Goal: Task Accomplishment & Management: Manage account settings

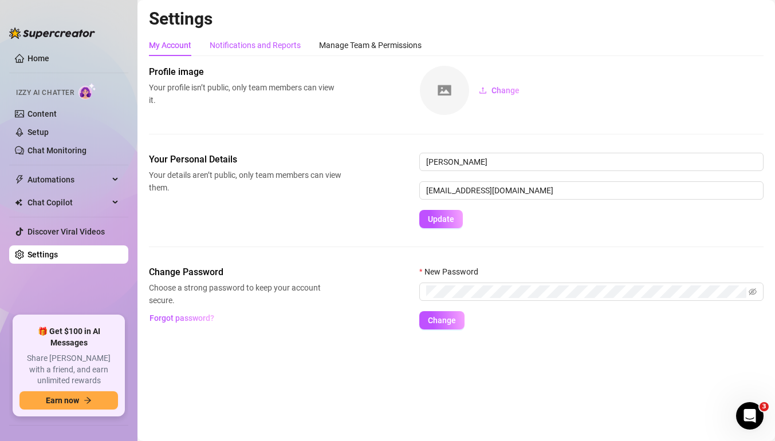
click at [242, 45] on div "Notifications and Reports" at bounding box center [255, 45] width 91 height 13
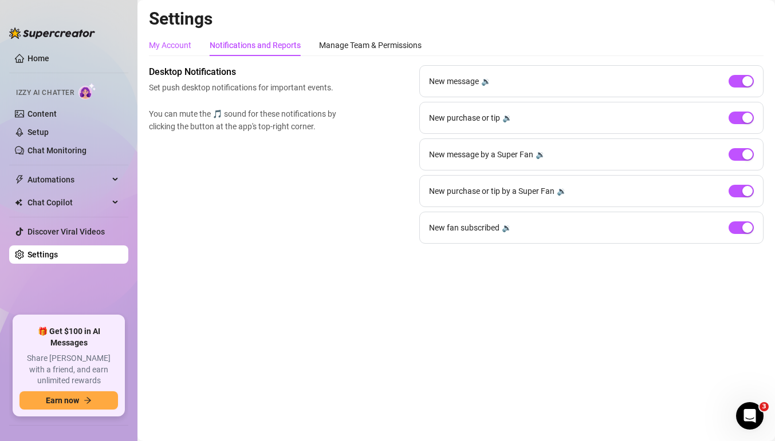
click at [165, 48] on div "My Account" at bounding box center [170, 45] width 42 height 13
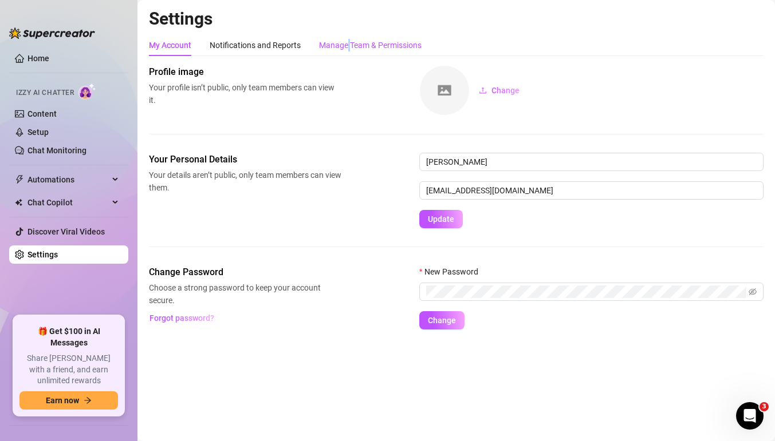
click at [348, 50] on div "Manage Team & Permissions" at bounding box center [370, 45] width 102 height 13
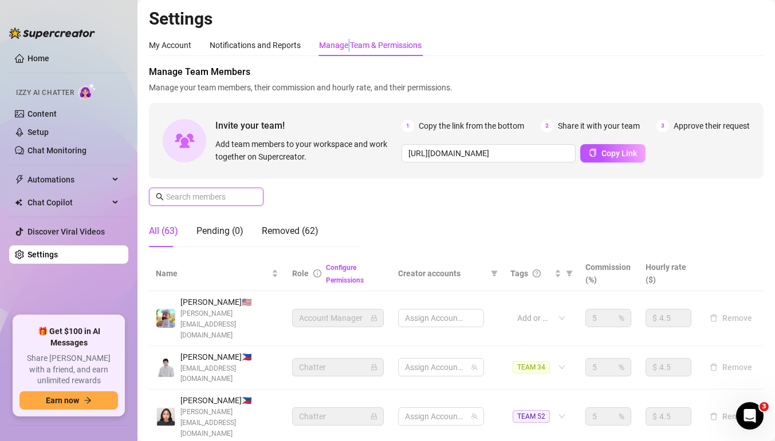
click at [227, 193] on input "text" at bounding box center [206, 197] width 81 height 13
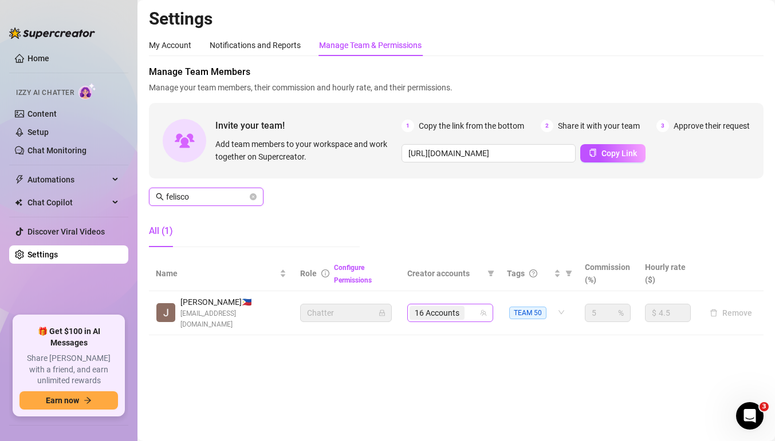
click at [471, 309] on div "16 Accounts" at bounding box center [443, 313] width 69 height 16
type input "felisco"
click at [474, 313] on div "16 Accounts" at bounding box center [443, 313] width 69 height 16
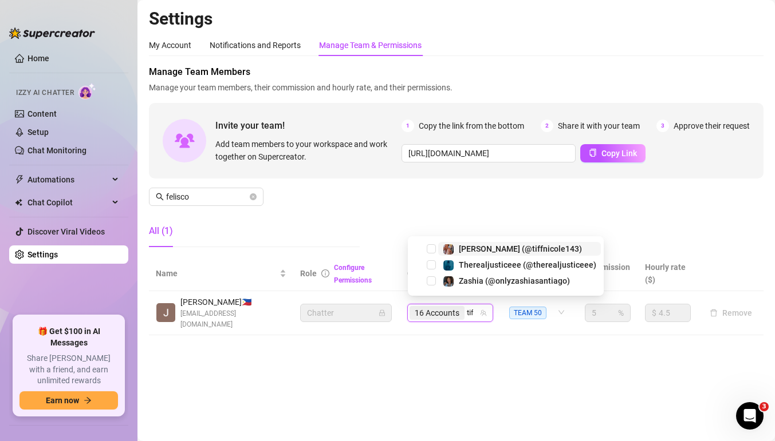
type input "tiff"
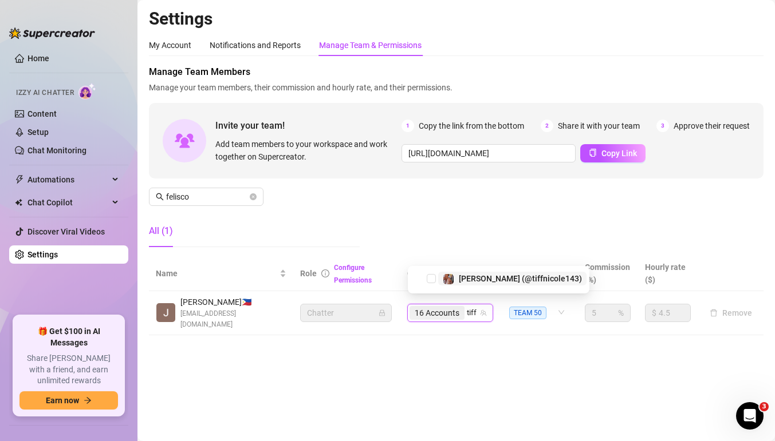
click at [488, 276] on span "[PERSON_NAME] (@tiffnicole143)" at bounding box center [520, 278] width 123 height 9
